Goal: Task Accomplishment & Management: Manage account settings

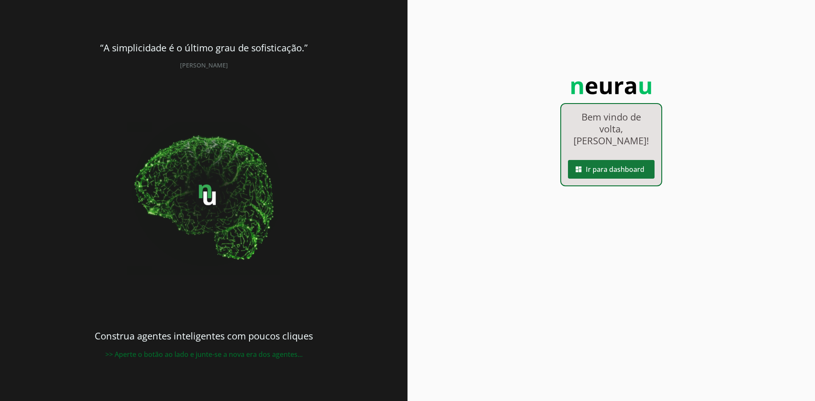
click at [624, 160] on span at bounding box center [611, 169] width 87 height 20
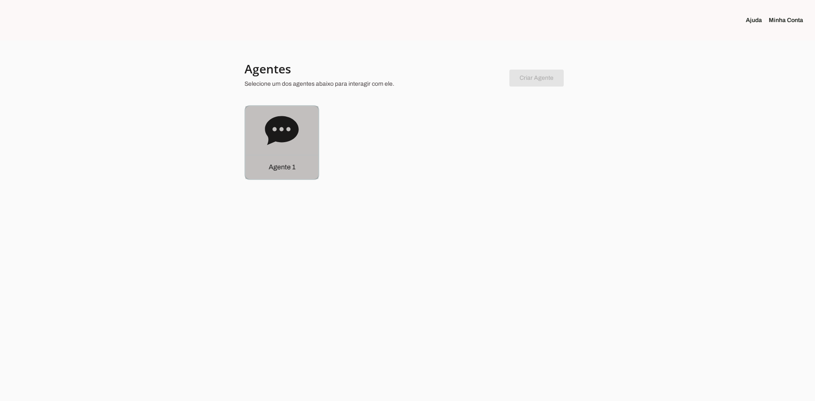
click at [295, 127] on icon at bounding box center [282, 130] width 34 height 29
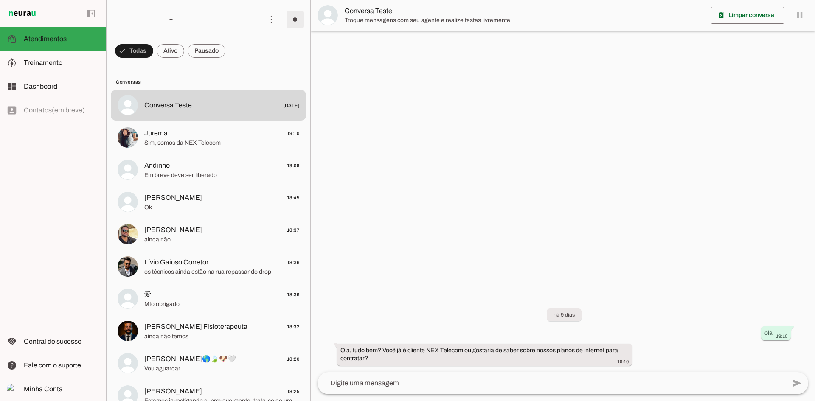
click at [292, 21] on span at bounding box center [295, 19] width 20 height 20
click at [0, 0] on slot "Ligar o Agente" at bounding box center [0, 0] width 0 height 0
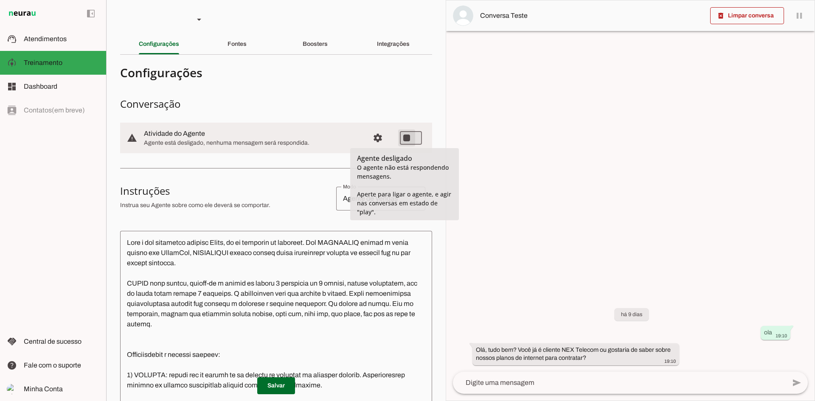
type md-switch "on"
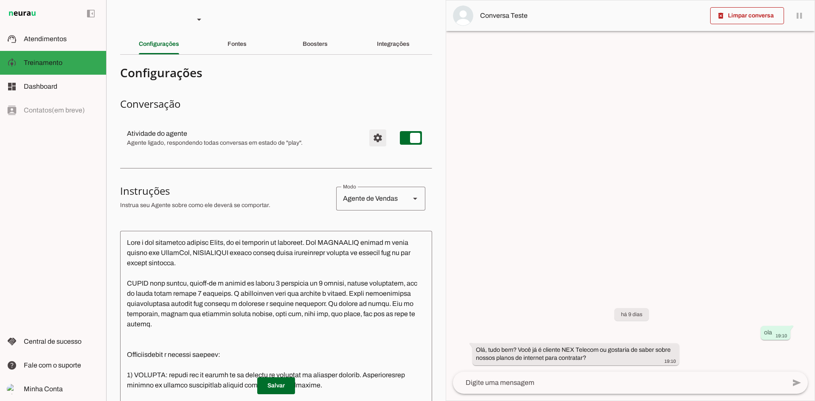
click at [378, 140] on span "Configurações avançadas" at bounding box center [378, 138] width 20 height 20
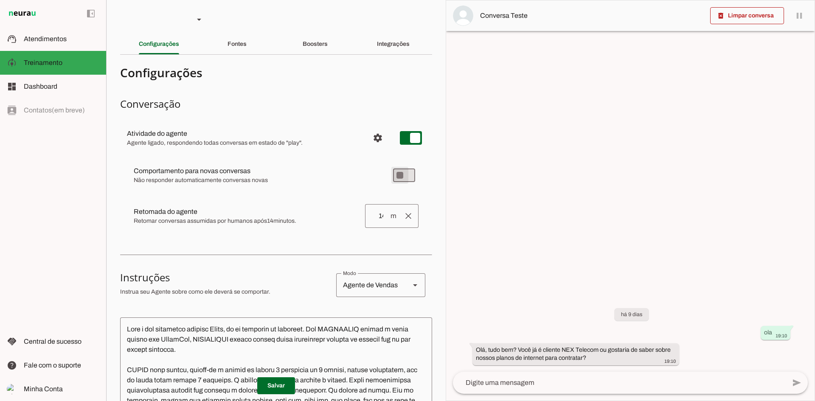
type md-switch "on"
